Goal: Check status

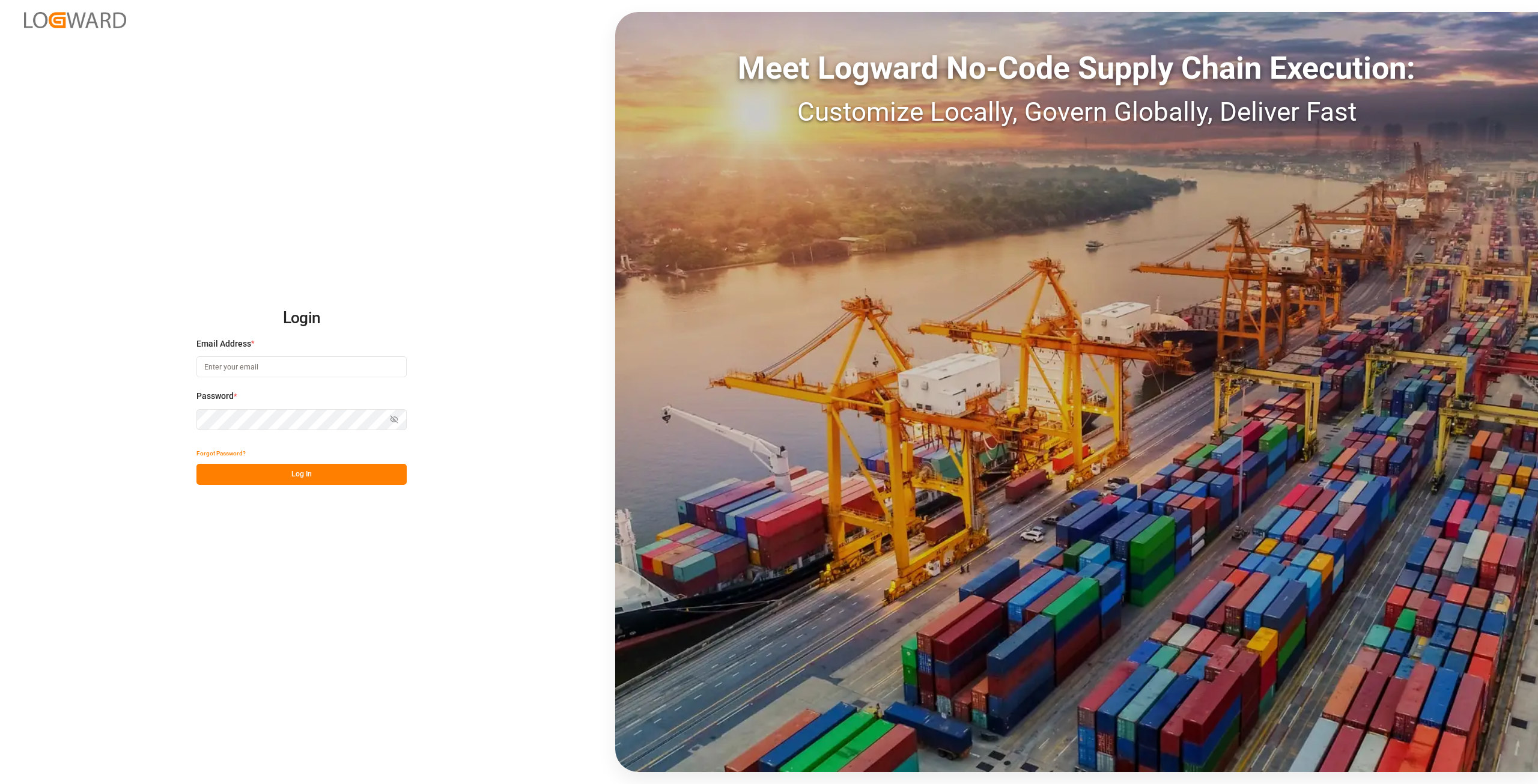
type input "[PERSON_NAME][EMAIL_ADDRESS][DOMAIN_NAME]"
click at [134, 413] on div "Login Email Address * [PERSON_NAME][EMAIL_ADDRESS][DOMAIN_NAME] Password * Show…" at bounding box center [769, 392] width 1538 height 784
click at [288, 473] on button "Log In" at bounding box center [302, 474] width 210 height 21
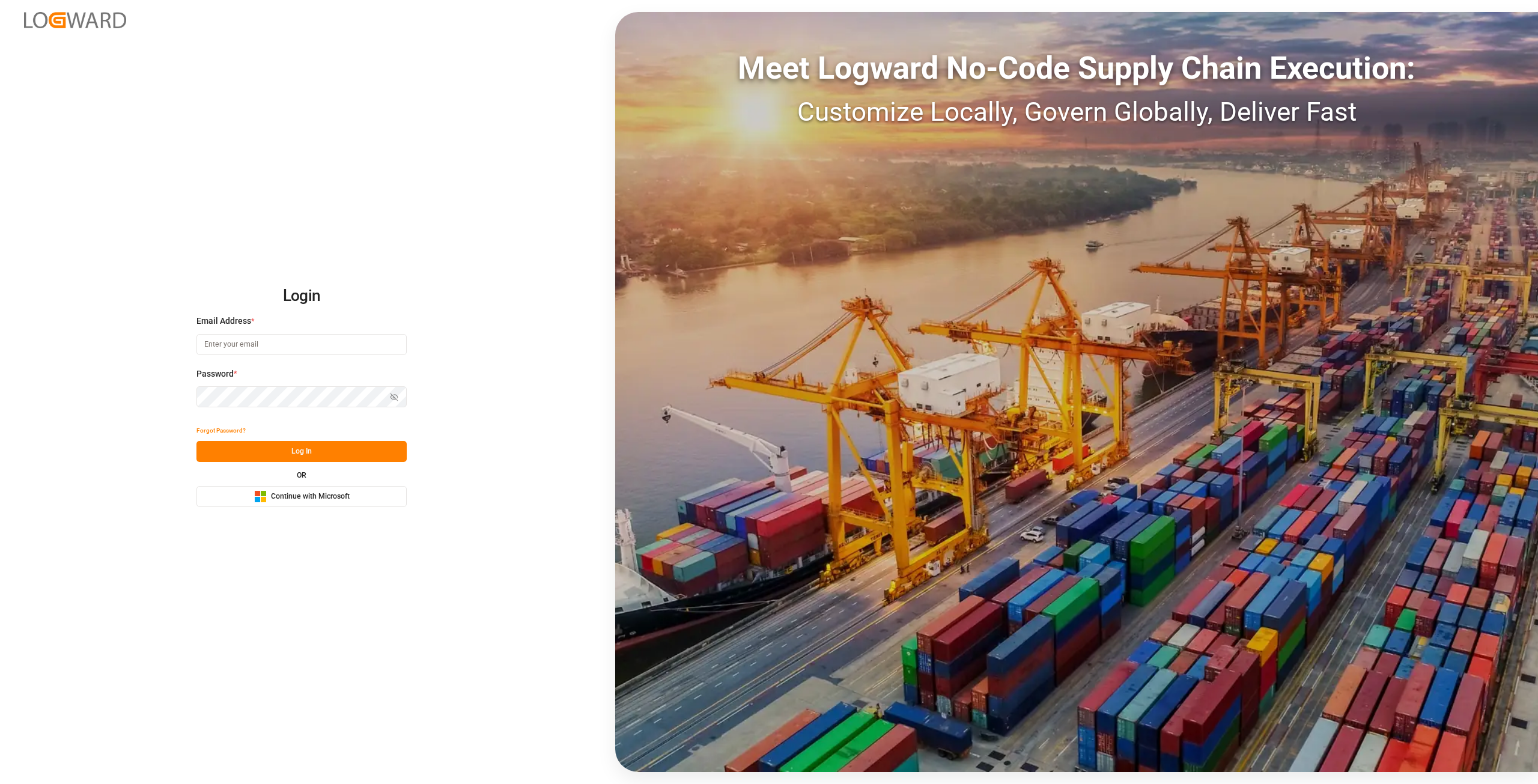
type input "[PERSON_NAME][EMAIL_ADDRESS][DOMAIN_NAME]"
click at [117, 395] on div "Login Email Address * [PERSON_NAME][EMAIL_ADDRESS][DOMAIN_NAME] Password * Show…" at bounding box center [769, 392] width 1538 height 784
click at [399, 395] on button "Show password" at bounding box center [394, 397] width 25 height 21
click at [322, 448] on button "Log In" at bounding box center [302, 451] width 210 height 21
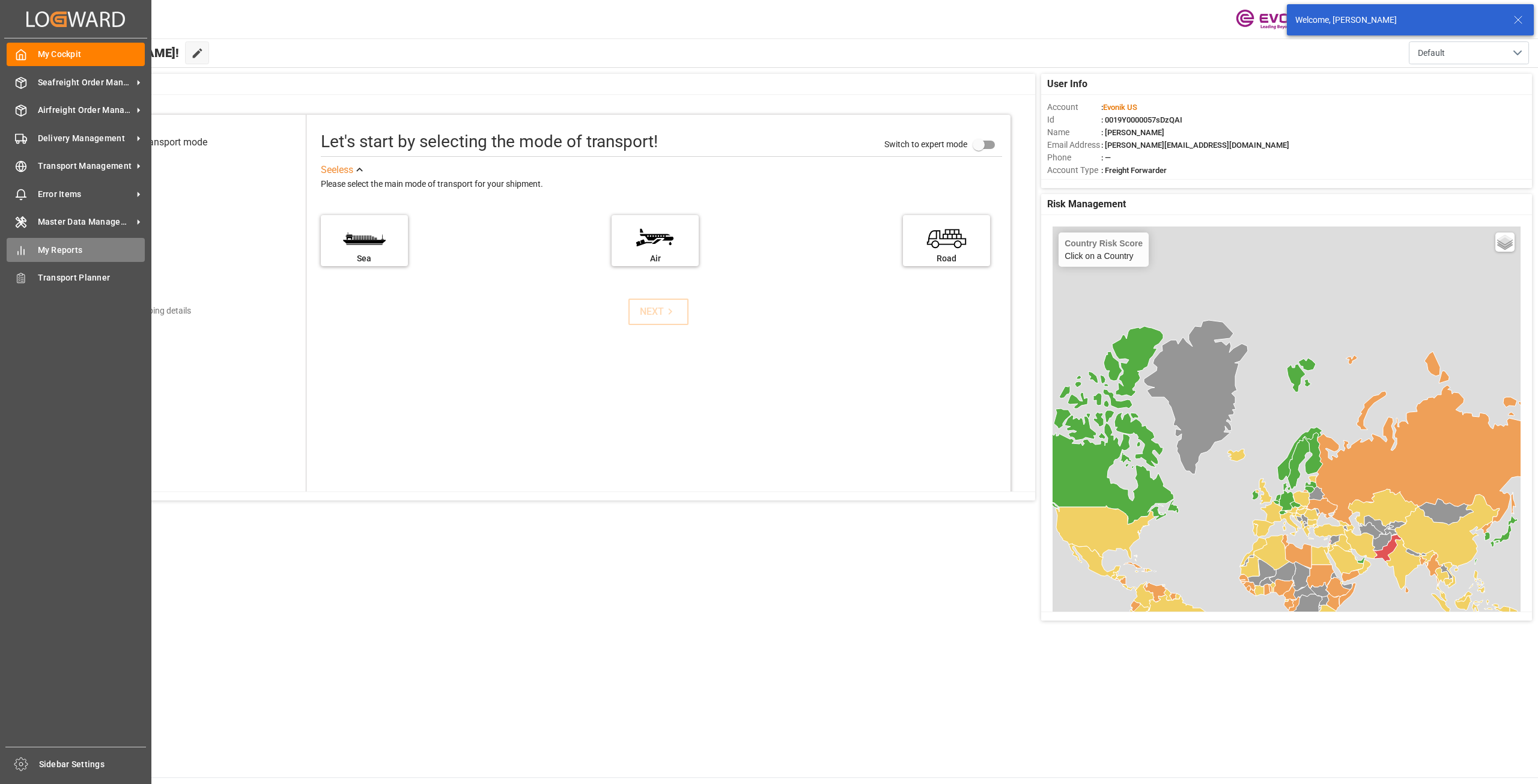
click at [26, 258] on div "My Reports My Reports" at bounding box center [75, 250] width 138 height 24
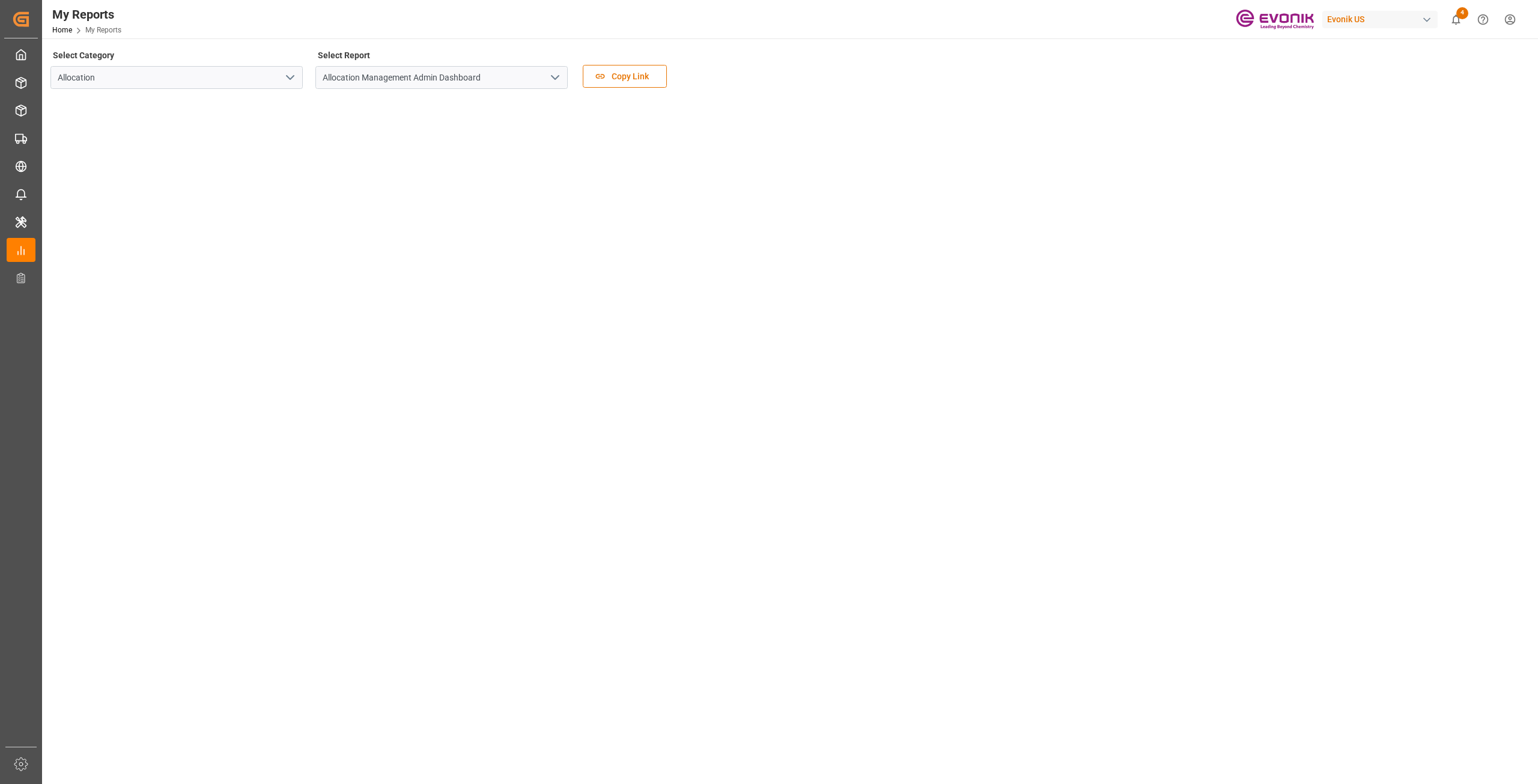
click at [297, 79] on button "open menu" at bounding box center [290, 77] width 18 height 19
click at [178, 134] on div "Transport" at bounding box center [176, 131] width 251 height 27
click at [555, 77] on icon "open menu" at bounding box center [555, 77] width 15 height 15
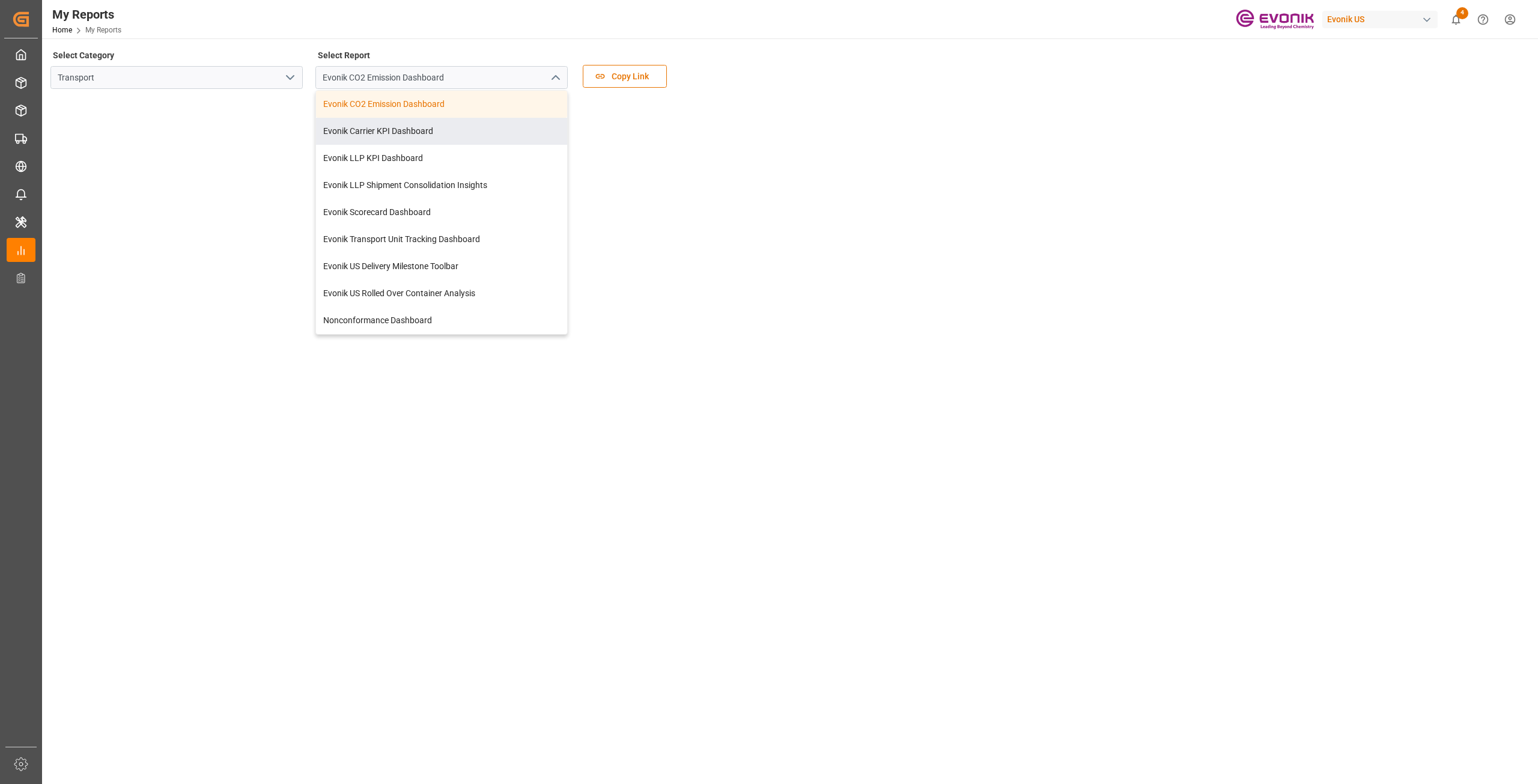
click at [1059, 169] on tableau-viz at bounding box center [789, 556] width 1475 height 917
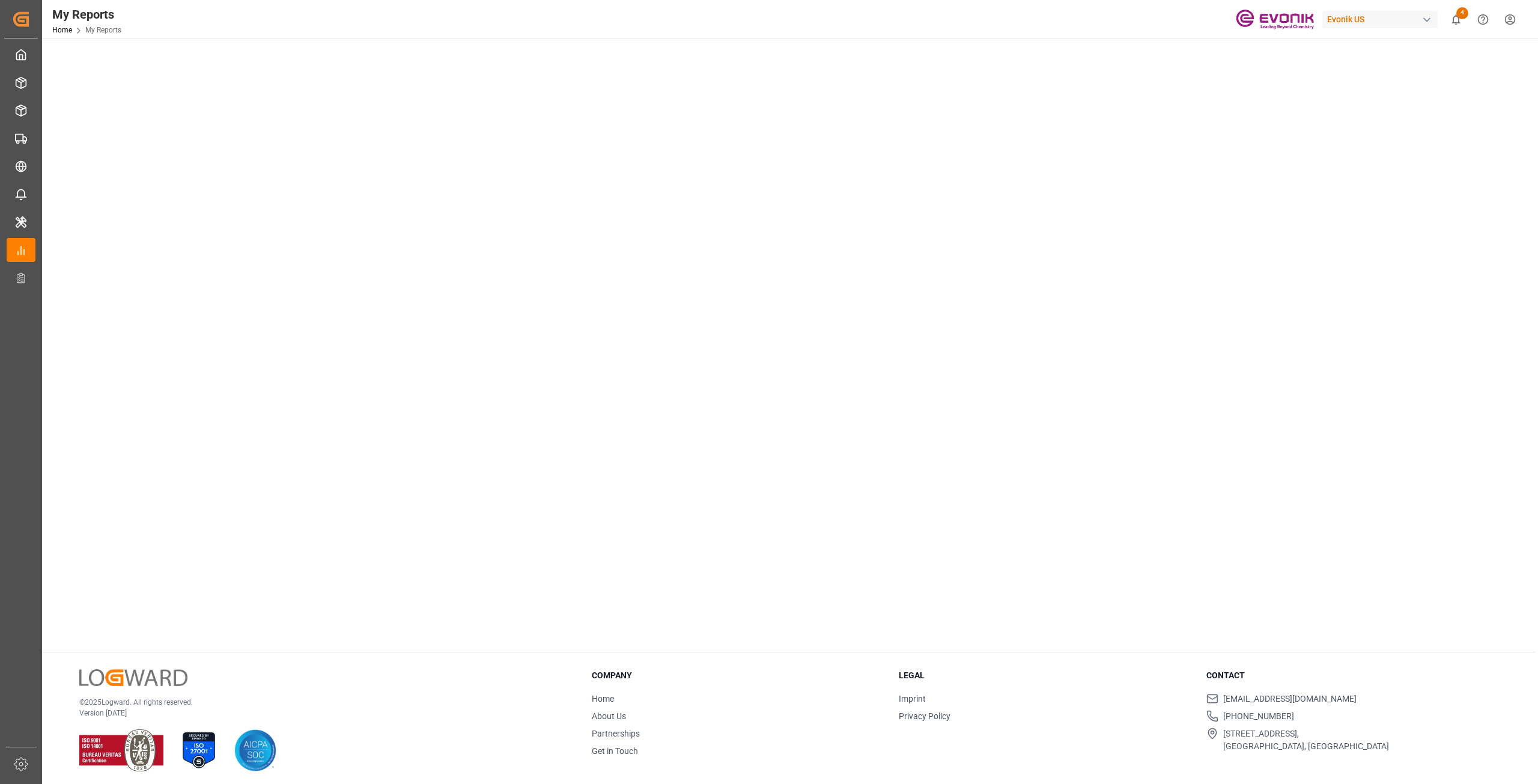
scroll to position [377, 0]
